Goal: Task Accomplishment & Management: Use online tool/utility

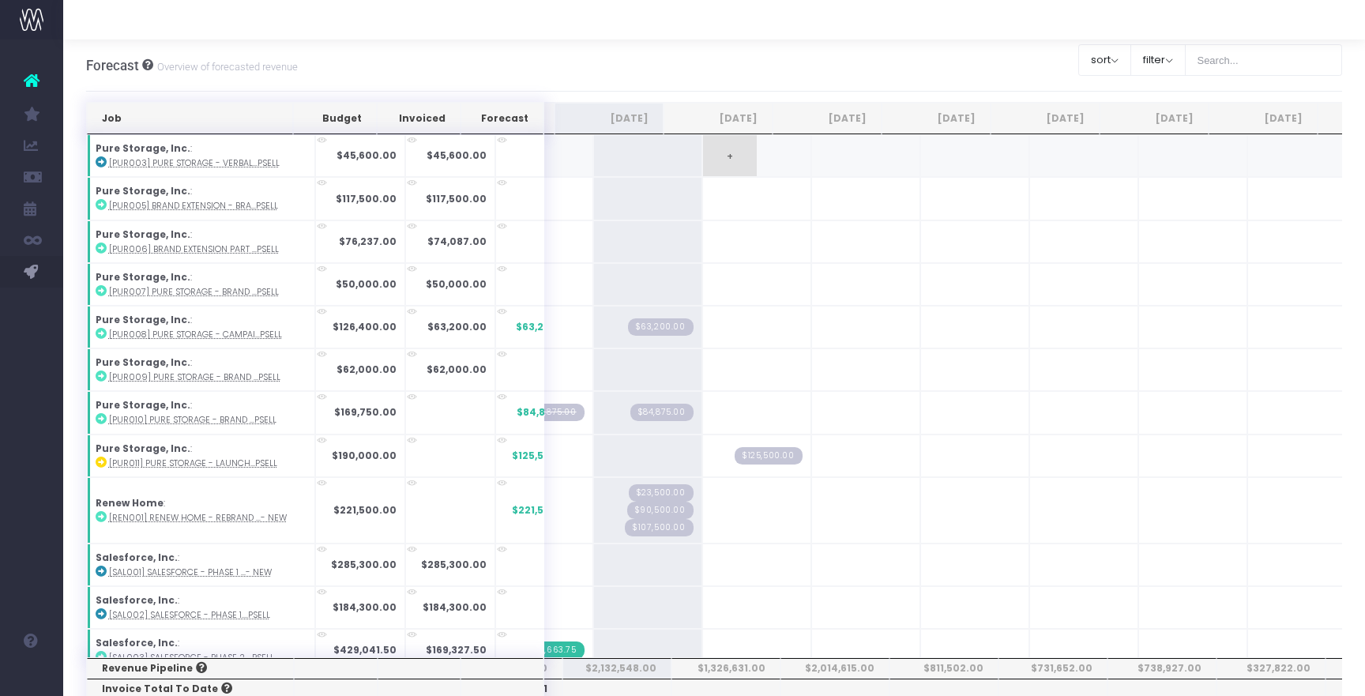
scroll to position [1833, 0]
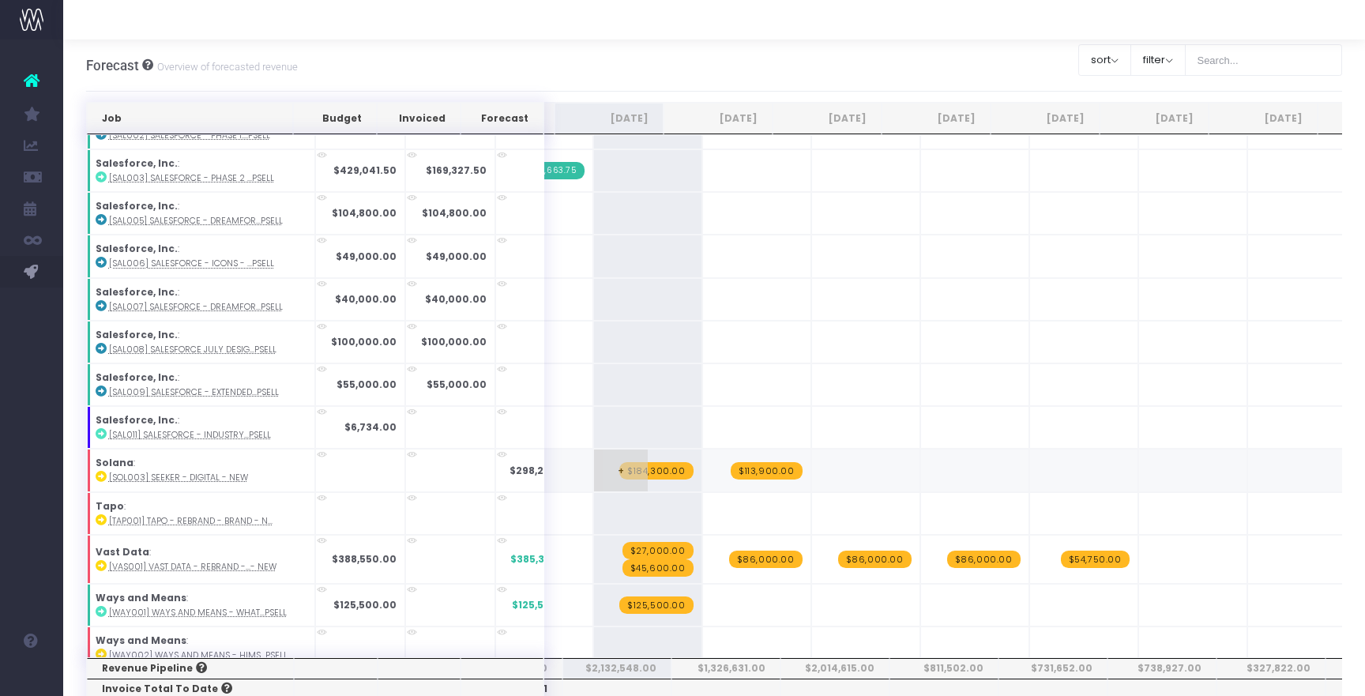
click at [633, 462] on span "$184,300.00" at bounding box center [656, 470] width 74 height 17
click at [731, 464] on span "$113,900.00" at bounding box center [767, 470] width 72 height 17
click at [595, 469] on span "+" at bounding box center [621, 469] width 54 height 41
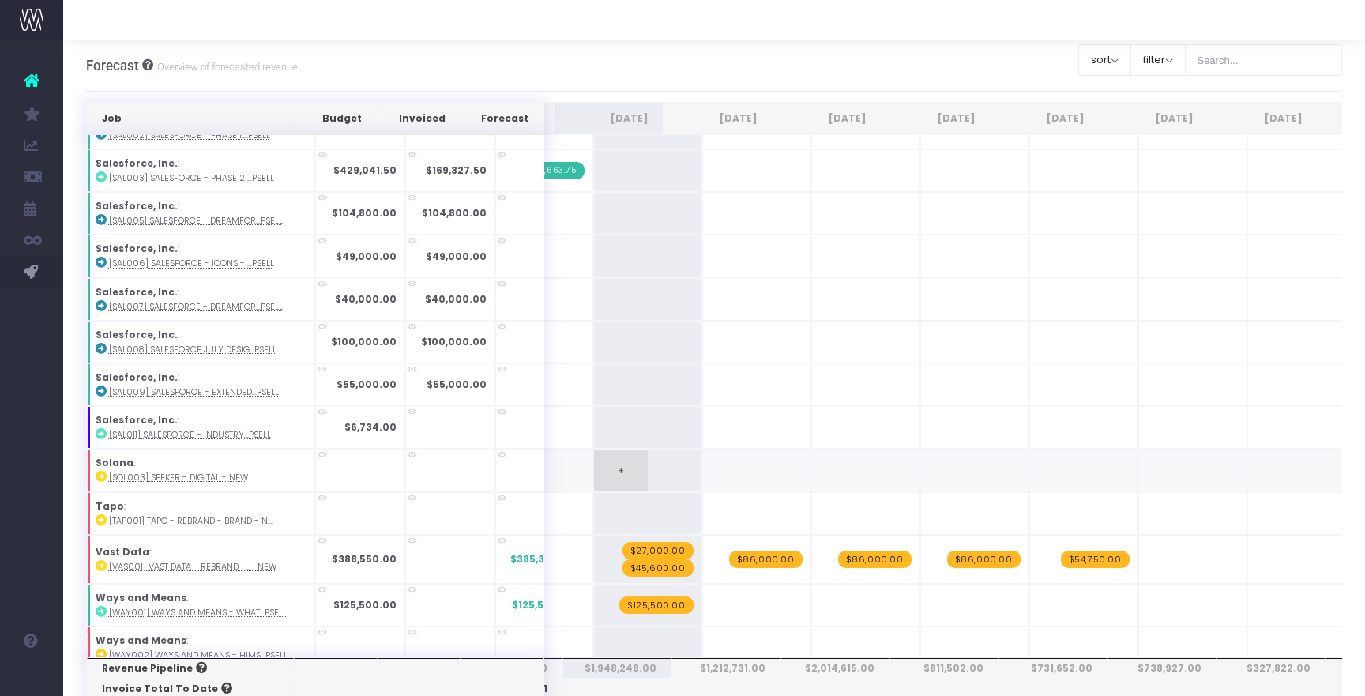
click at [595, 469] on span "+" at bounding box center [621, 469] width 54 height 41
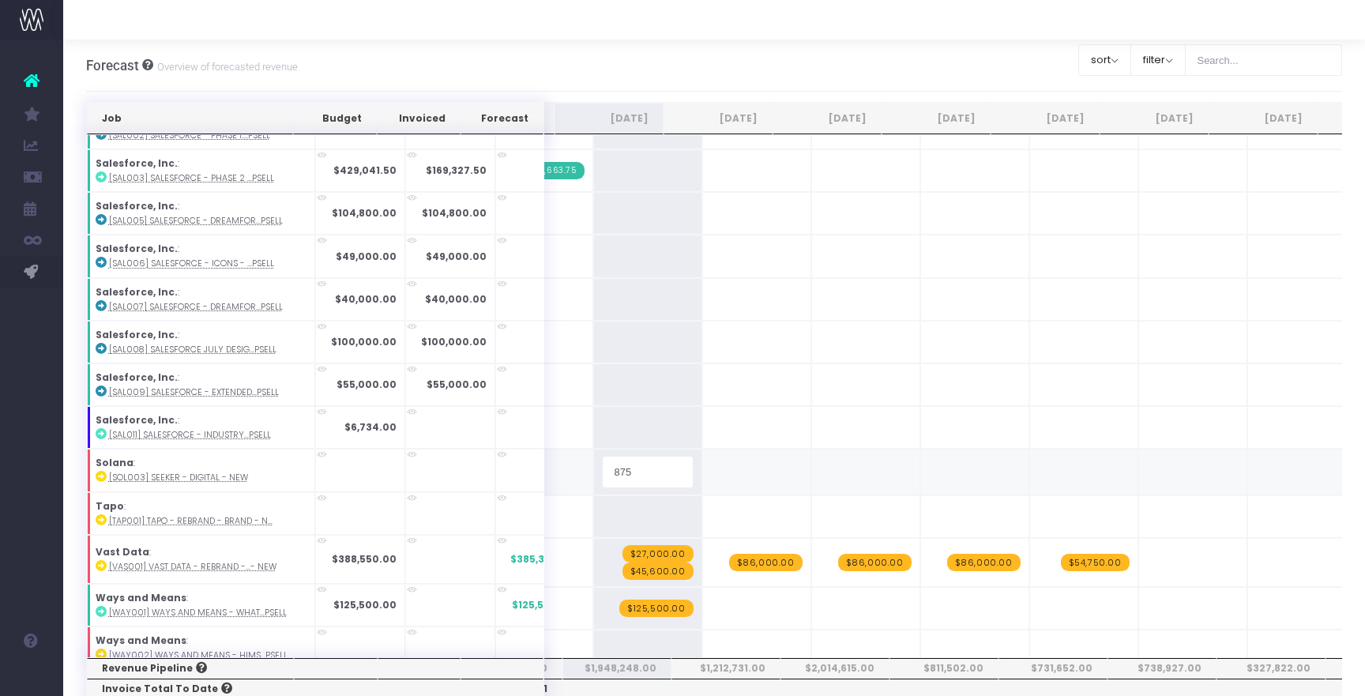
type input "8750"
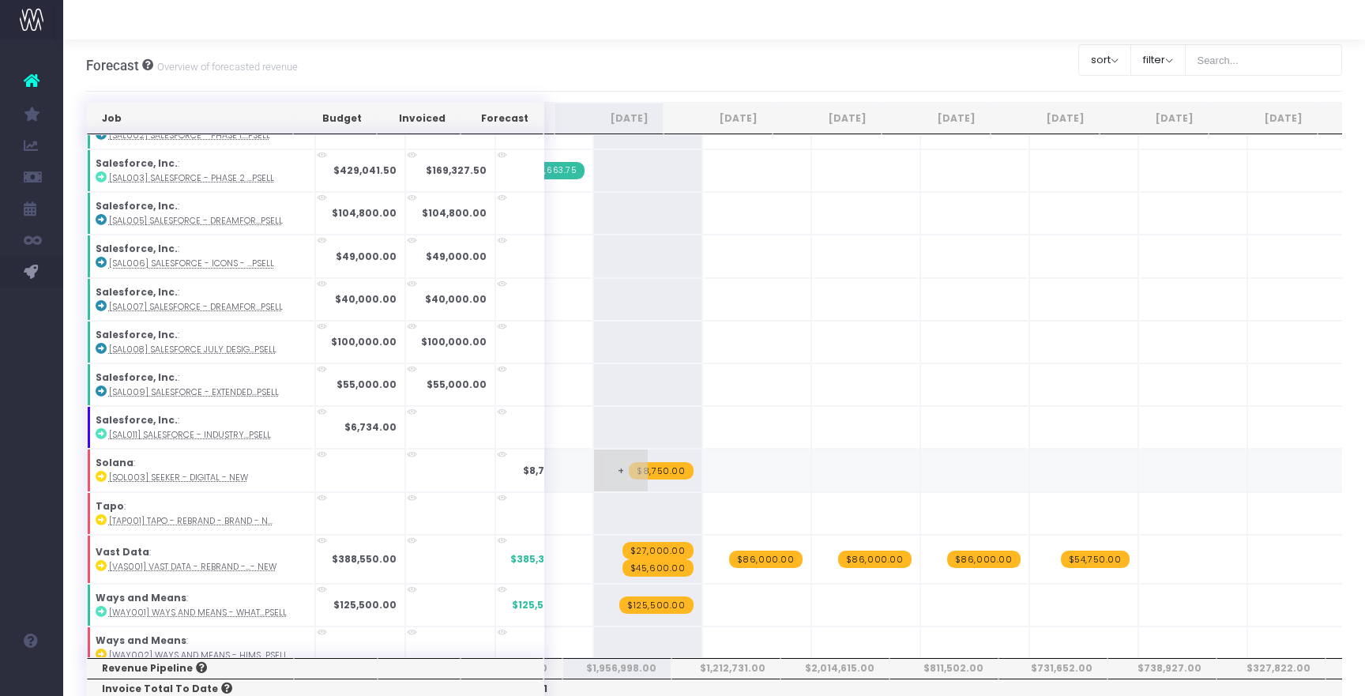
click at [594, 457] on span "+" at bounding box center [621, 469] width 54 height 41
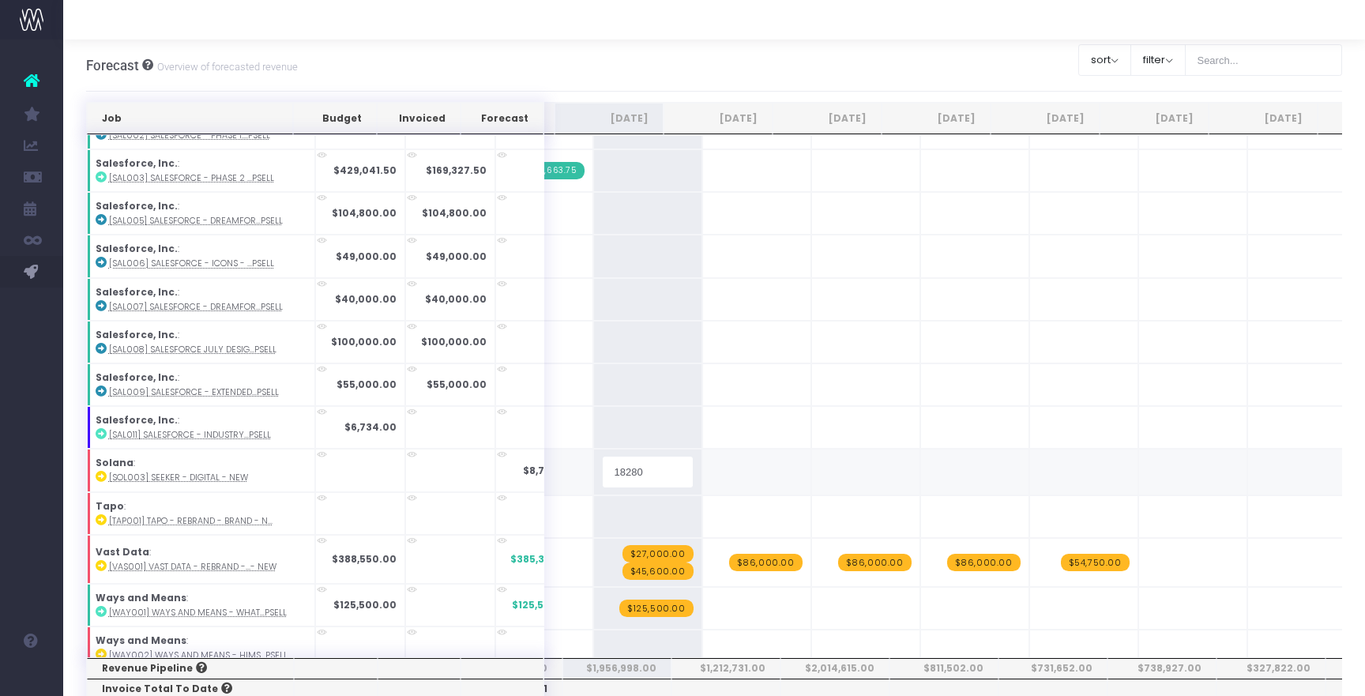
type input "182800"
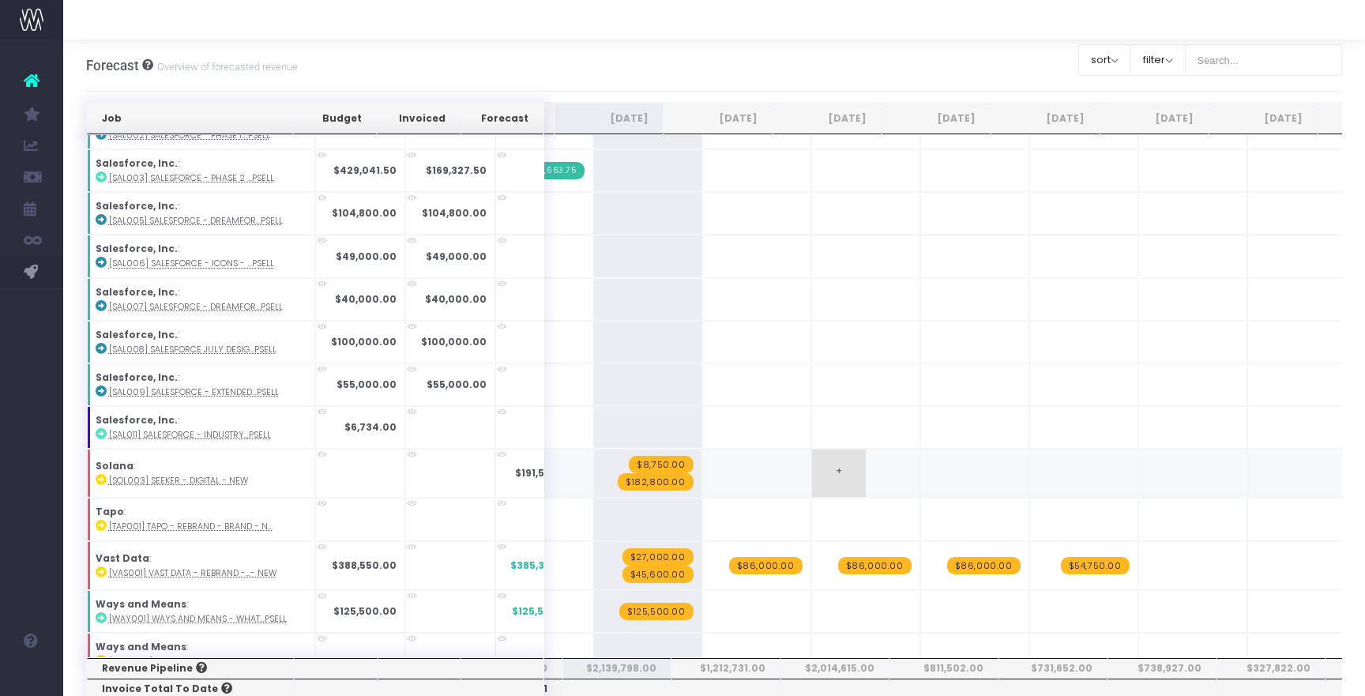
click at [812, 469] on span "+" at bounding box center [839, 472] width 54 height 47
type input "57000"
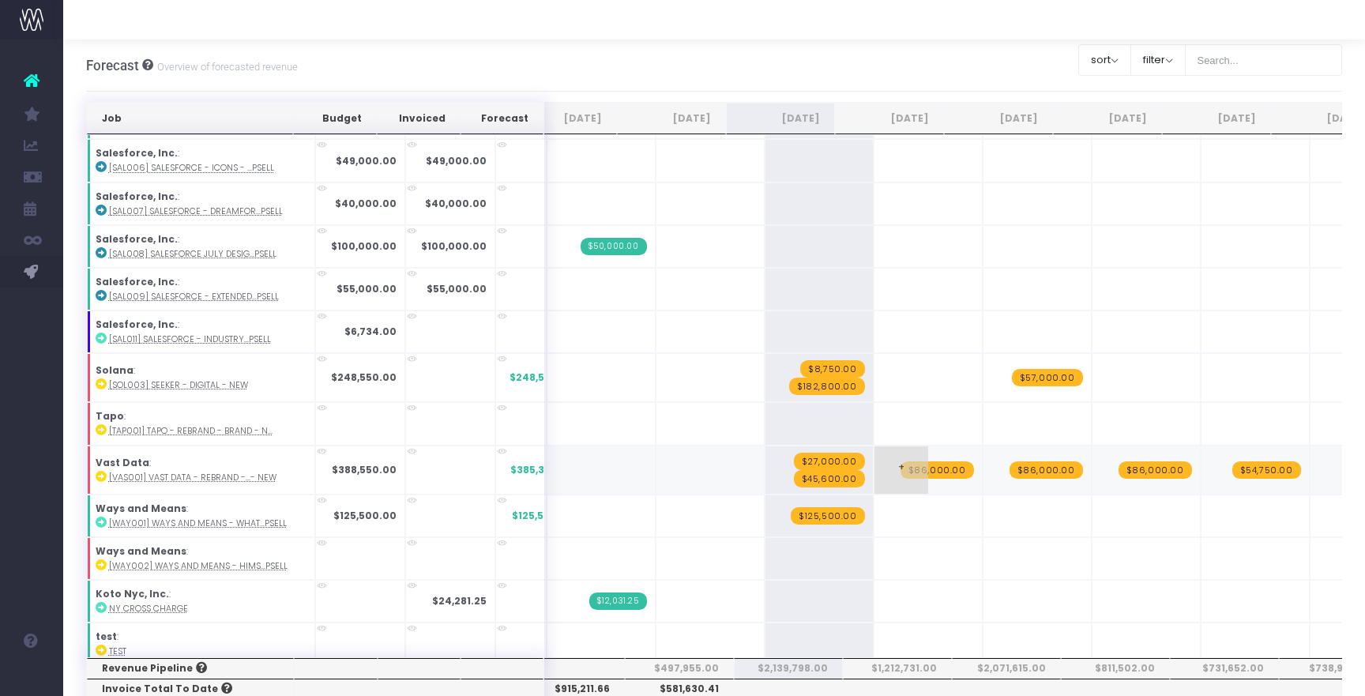
scroll to position [0, 36]
